Goal: Find specific page/section: Find specific page/section

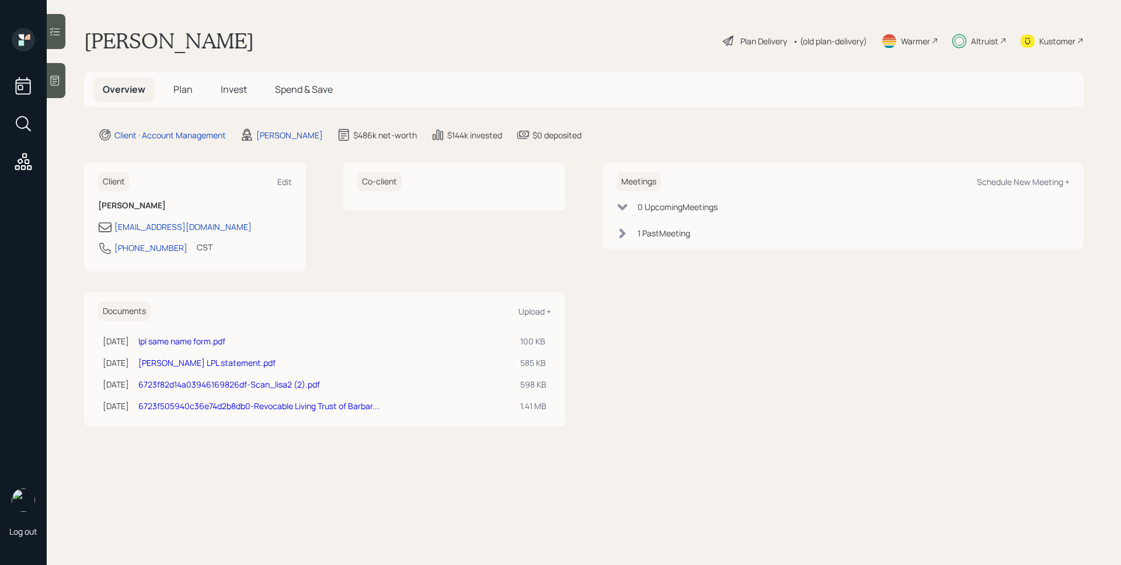
click at [979, 39] on div "Altruist" at bounding box center [984, 41] width 27 height 12
